Goal: Find contact information: Find contact information

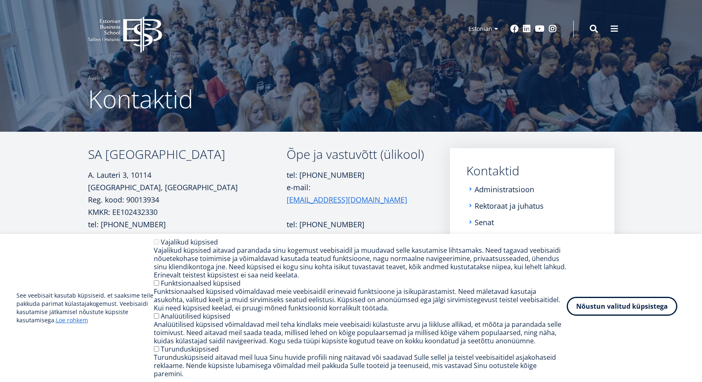
click at [631, 307] on button "Nõustun valitud küpsistega" at bounding box center [622, 306] width 111 height 19
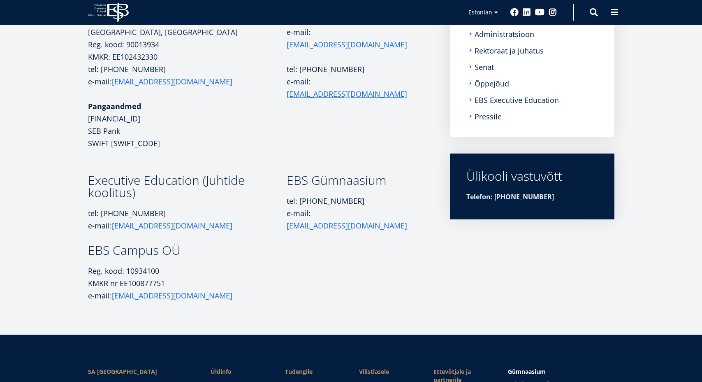
scroll to position [156, 0]
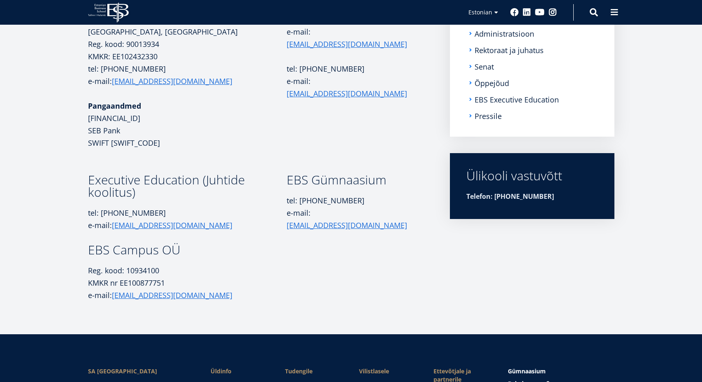
click at [547, 251] on aside "Submenu Kontaktid Administratsioon Rektoraat ja juhatus Senat Õppejõud EBS Exec…" at bounding box center [532, 147] width 165 height 309
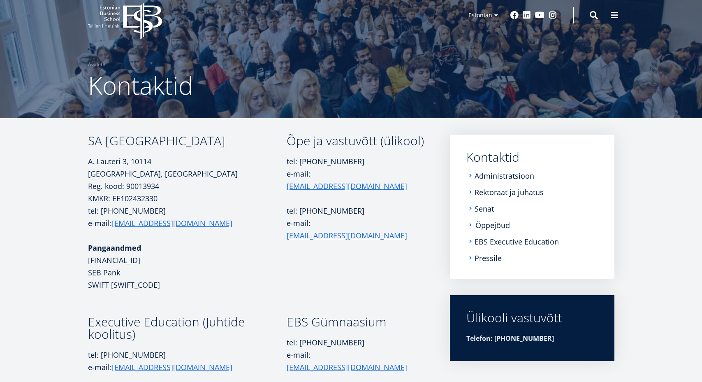
click at [489, 224] on link "Õppejõud" at bounding box center [493, 225] width 35 height 8
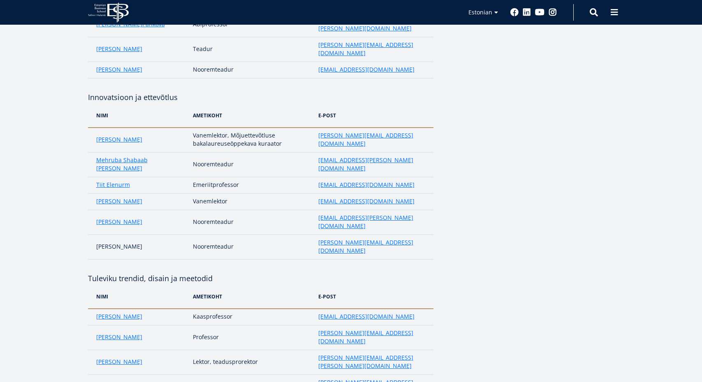
scroll to position [253, 0]
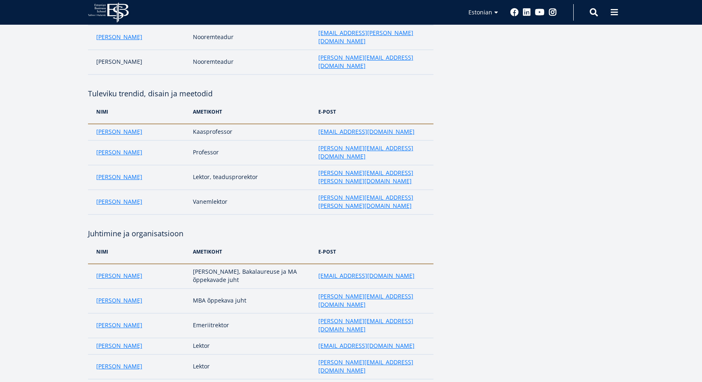
scroll to position [442, 0]
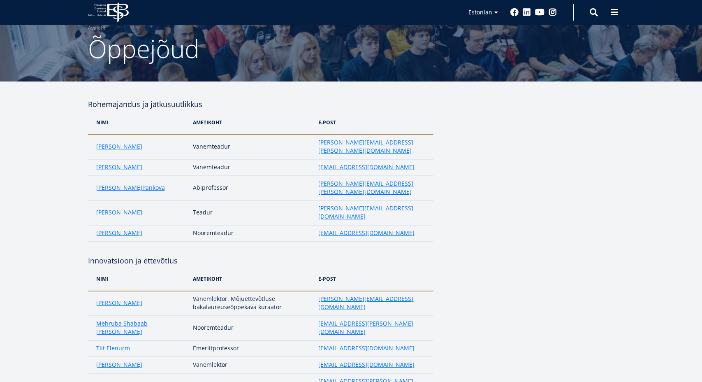
scroll to position [0, 0]
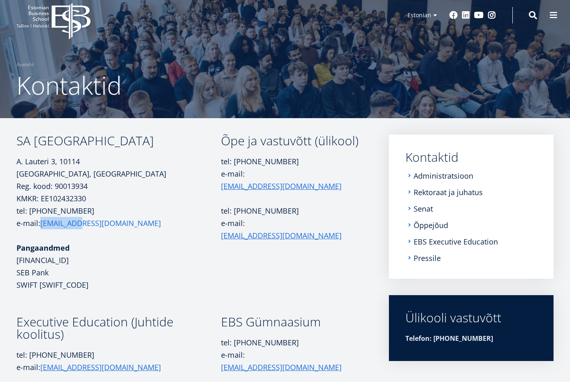
drag, startPoint x: 92, startPoint y: 225, endPoint x: 43, endPoint y: 227, distance: 49.0
click at [43, 227] on p "tel: +372 665 1300 e-mail: ebs@ebs.ee" at bounding box center [118, 216] width 204 height 25
click at [291, 169] on p "tel: +372 665 1325 e-mail: info@ebs.ee" at bounding box center [293, 173] width 144 height 37
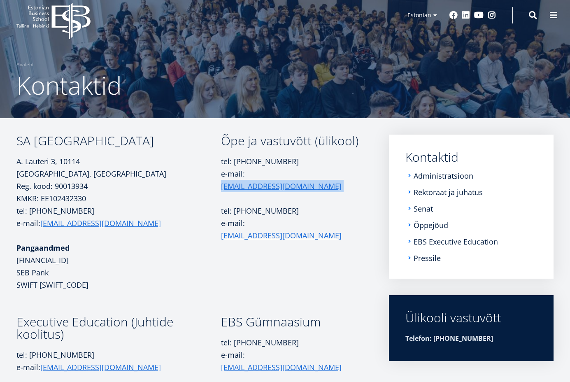
drag, startPoint x: 302, startPoint y: 173, endPoint x: 246, endPoint y: 176, distance: 55.6
click at [246, 176] on p "tel: +372 665 1325 e-mail: info@ebs.ee" at bounding box center [293, 173] width 144 height 37
copy p "[EMAIL_ADDRESS][DOMAIN_NAME]"
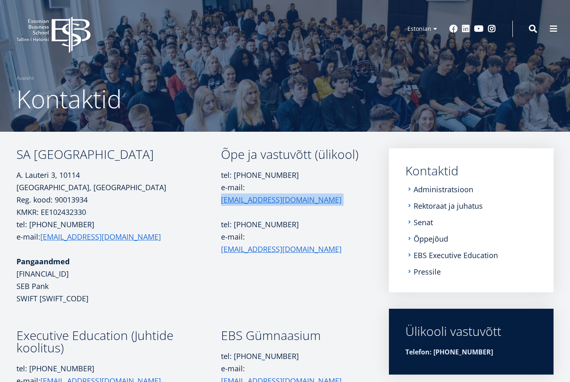
click at [64, 44] on icon at bounding box center [70, 34] width 39 height 37
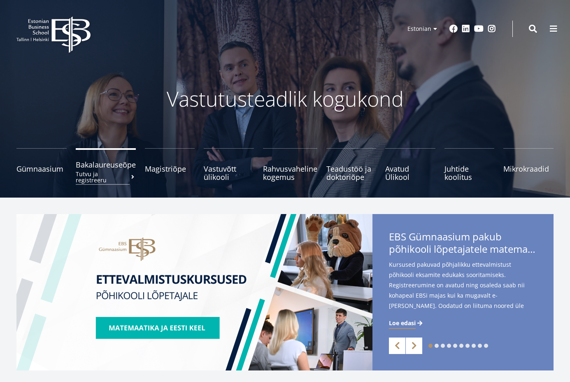
click at [128, 172] on small "Tutvu ja registreeru" at bounding box center [106, 177] width 60 height 12
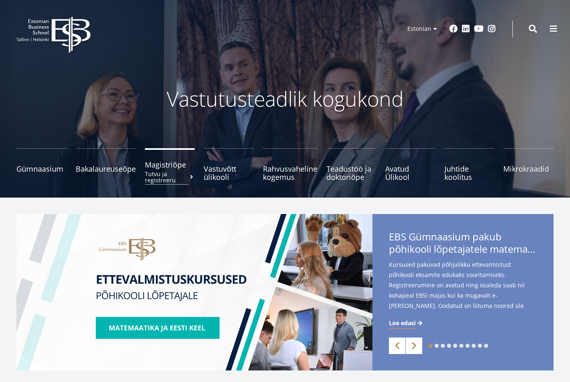
click at [161, 168] on span "Magistriõpe Tutvu ja registreeru" at bounding box center [170, 164] width 50 height 8
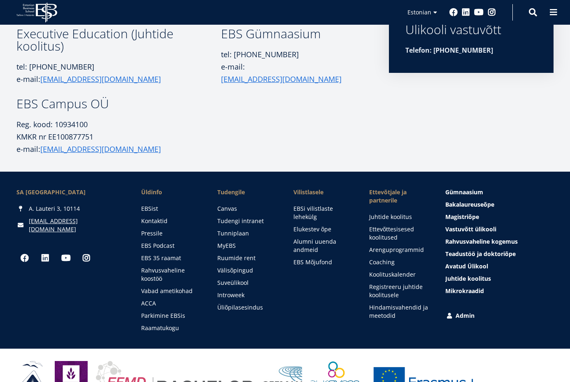
scroll to position [219, 0]
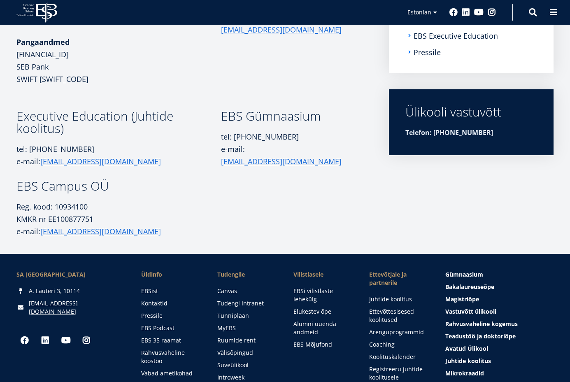
click at [345, 192] on td at bounding box center [293, 209] width 144 height 58
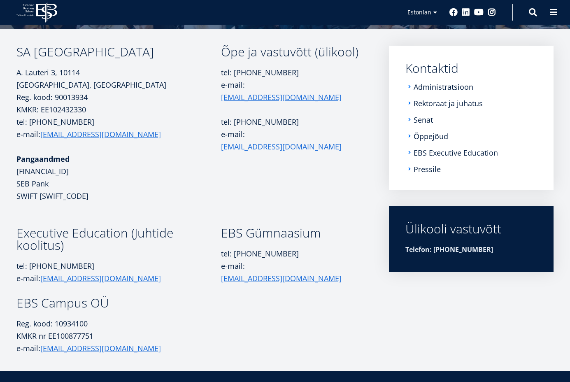
scroll to position [0, 0]
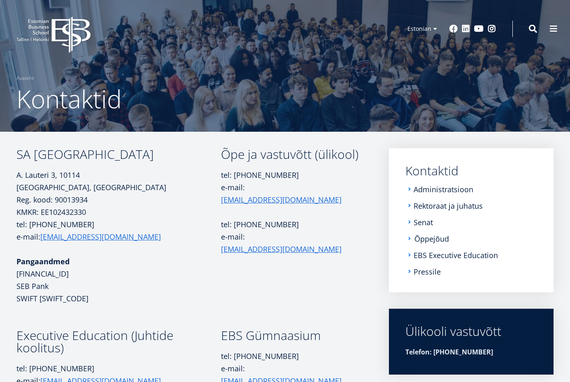
click at [432, 241] on link "Õppejõud" at bounding box center [431, 239] width 35 height 8
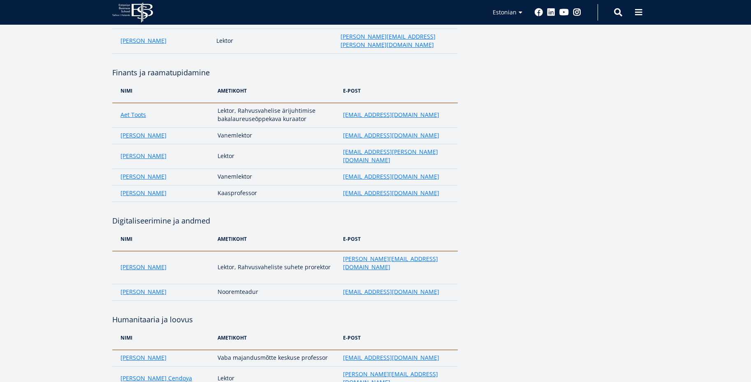
scroll to position [1407, 0]
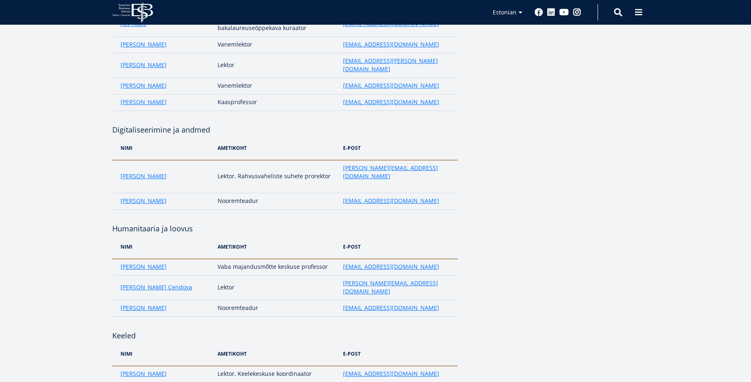
click at [403, 366] on td "[EMAIL_ADDRESS][DOMAIN_NAME]" at bounding box center [398, 374] width 119 height 16
copy tr "[EMAIL_ADDRESS][DOMAIN_NAME]"
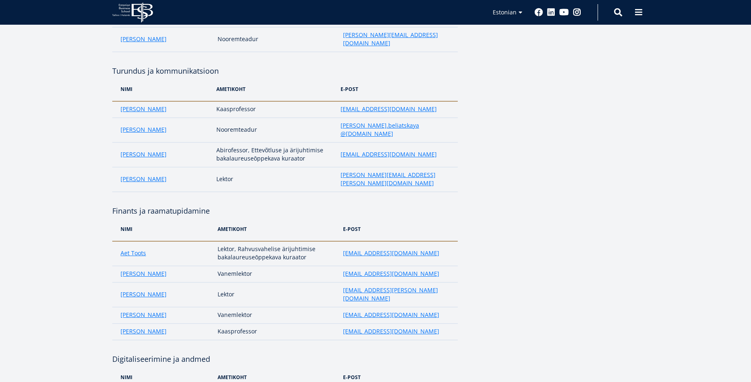
scroll to position [1178, 0]
copy tr "regina.erlenheim@ebs.ee"
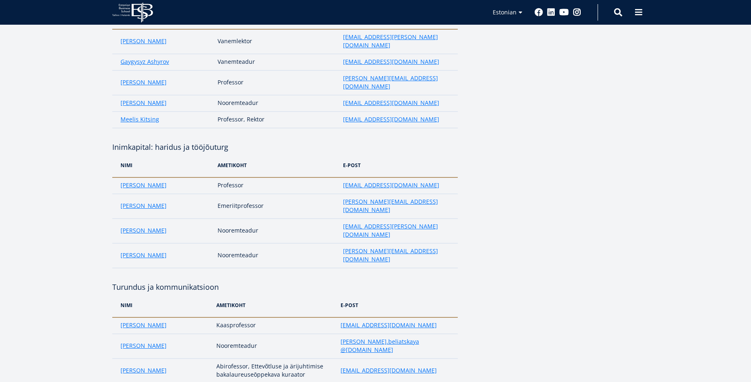
scroll to position [843, 0]
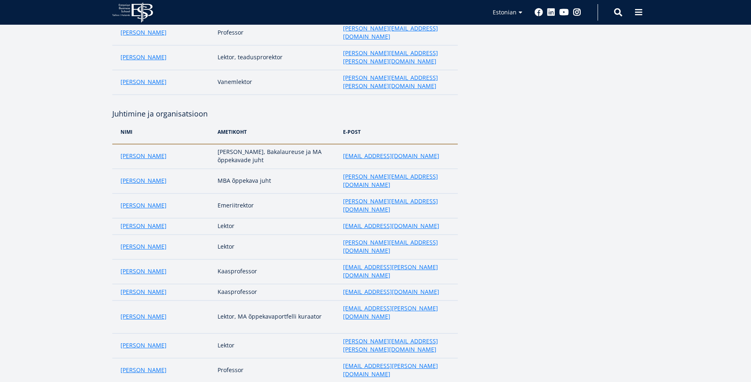
scroll to position [429, 0]
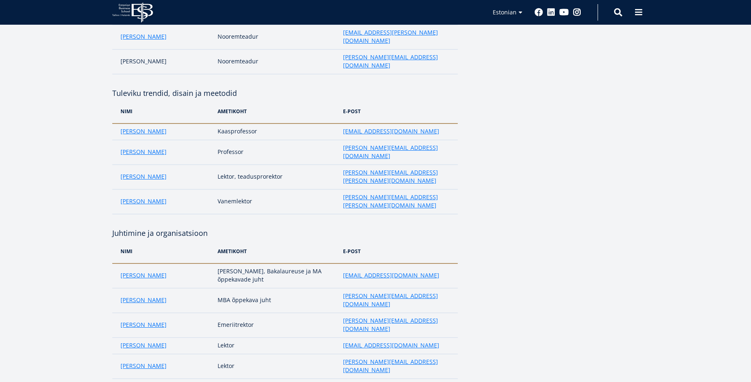
scroll to position [340, 0]
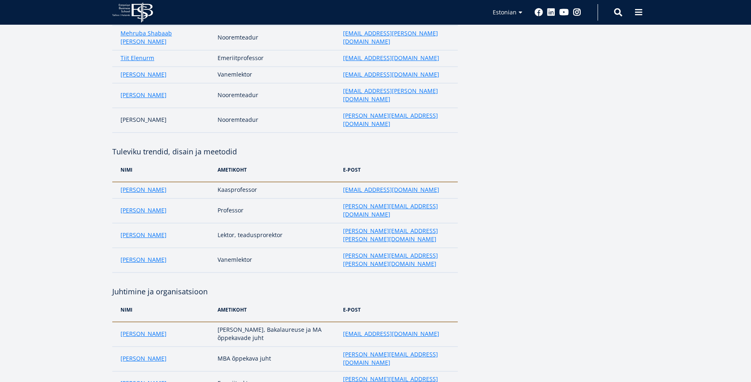
click at [421, 182] on td "anneli.veispak@ebs.ee" at bounding box center [398, 190] width 119 height 16
click at [418, 198] on td "peeter.lorents@ebs.ee" at bounding box center [398, 210] width 119 height 25
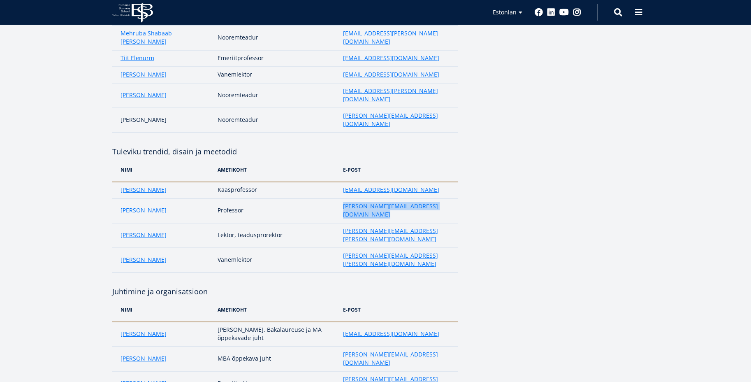
click at [418, 198] on td "peeter.lorents@ebs.ee" at bounding box center [398, 210] width 119 height 25
copy tr "peeter.lorents@ebs.ee"
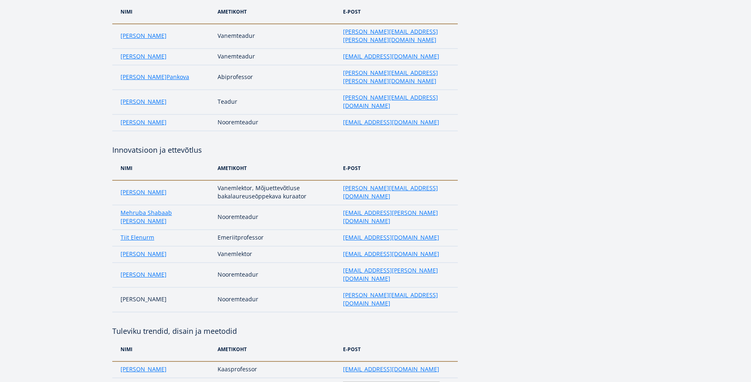
scroll to position [56, 0]
